Goal: Task Accomplishment & Management: Manage account settings

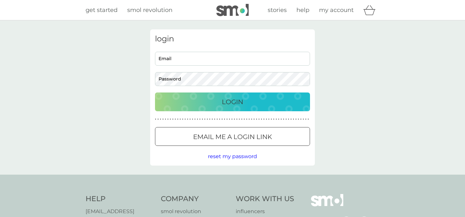
click at [180, 55] on input "Email" at bounding box center [232, 59] width 155 height 14
click at [179, 59] on input "Email" at bounding box center [232, 59] width 155 height 14
click at [230, 60] on input "Email" at bounding box center [232, 59] width 155 height 14
type input "[EMAIL_ADDRESS][DOMAIN_NAME]"
click at [224, 98] on p "Login" at bounding box center [232, 102] width 21 height 10
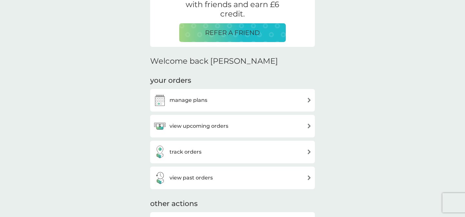
scroll to position [143, 0]
click at [179, 97] on h3 "manage plans" at bounding box center [188, 100] width 38 height 8
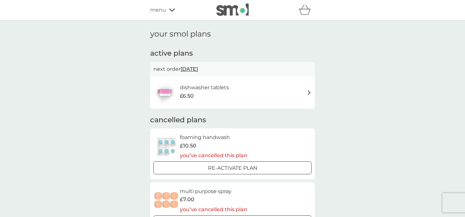
click at [229, 102] on div "dishwasher tablets £6.50" at bounding box center [194, 92] width 82 height 23
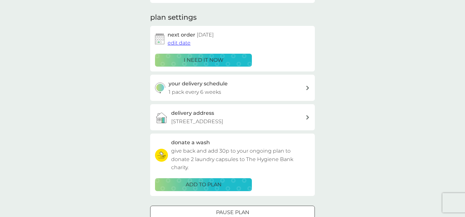
scroll to position [98, 0]
